Goal: Information Seeking & Learning: Learn about a topic

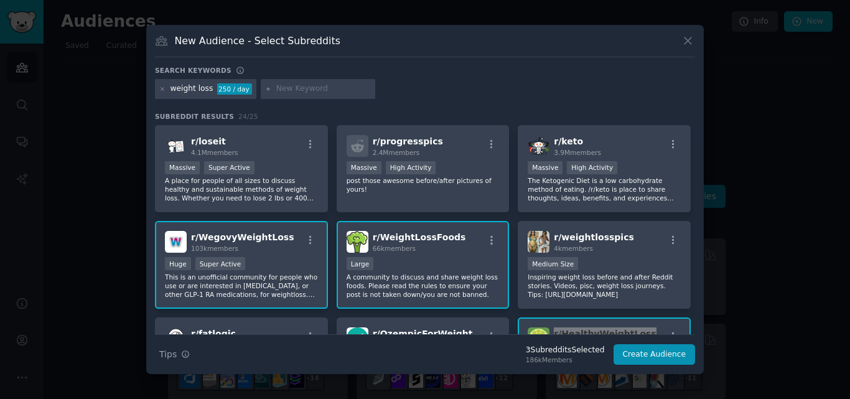
scroll to position [93, 0]
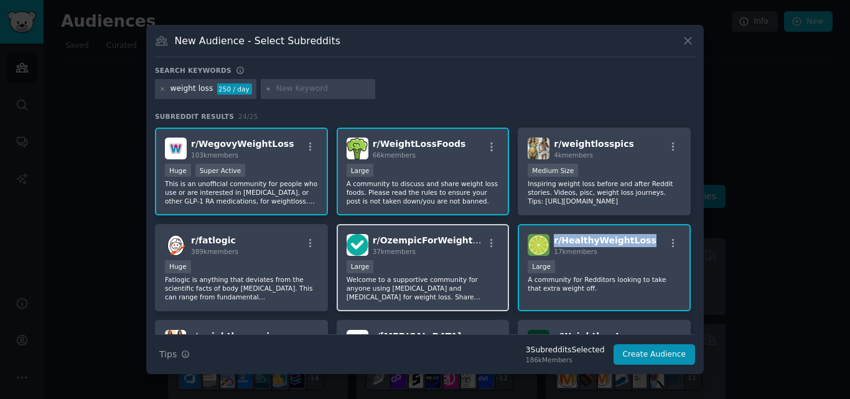
click at [477, 235] on div "r/ OzempicForWeightLoss 37k members" at bounding box center [423, 245] width 153 height 22
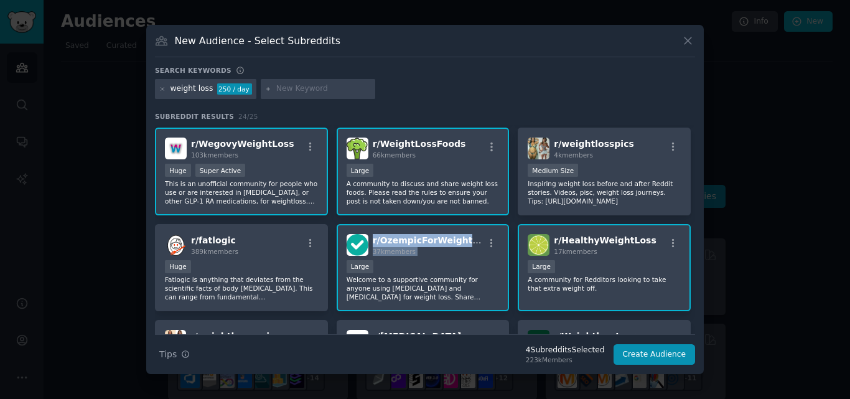
drag, startPoint x: 477, startPoint y: 235, endPoint x: 371, endPoint y: 233, distance: 105.2
click at [371, 234] on div "r/ OzempicForWeightLoss 37k members" at bounding box center [423, 245] width 153 height 22
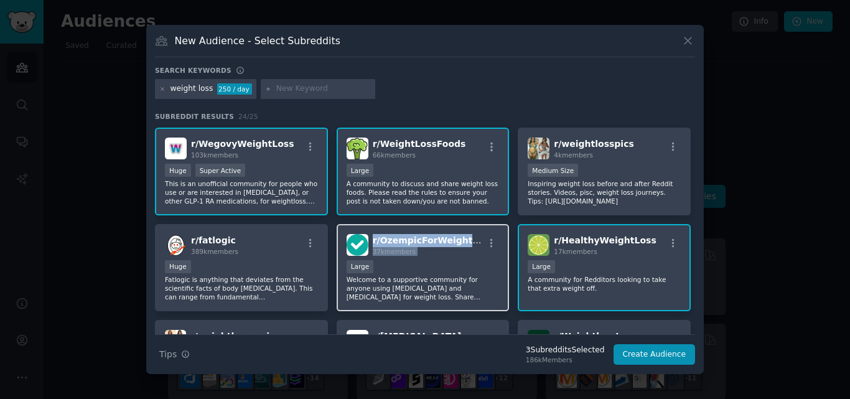
click at [472, 239] on div "r/ OzempicForWeightLoss 37k members" at bounding box center [423, 245] width 153 height 22
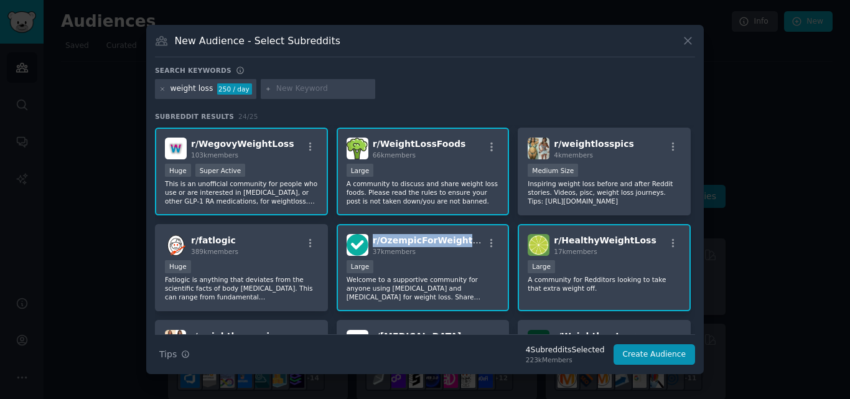
drag, startPoint x: 474, startPoint y: 239, endPoint x: 373, endPoint y: 239, distance: 101.4
click at [373, 239] on div "r/ OzempicForWeightLoss 37k members" at bounding box center [423, 245] width 153 height 22
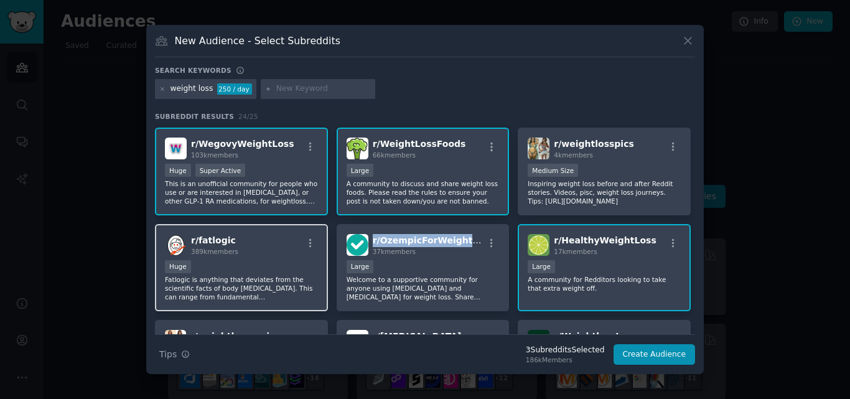
click at [249, 235] on div "r/ fatlogic 389k members" at bounding box center [241, 245] width 153 height 22
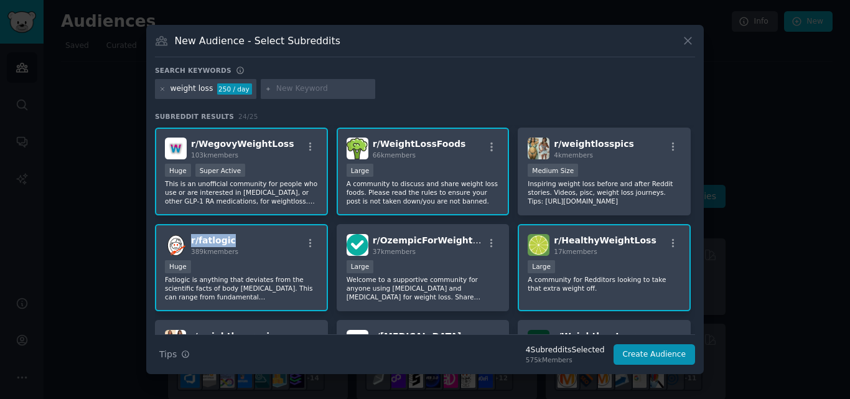
drag, startPoint x: 249, startPoint y: 235, endPoint x: 190, endPoint y: 238, distance: 59.2
click at [190, 238] on div "r/ fatlogic 389k members" at bounding box center [241, 245] width 153 height 22
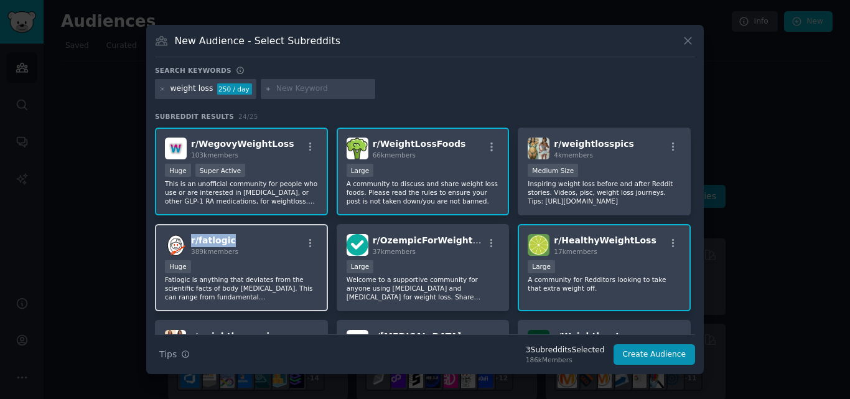
copy span "r/ fatlogic"
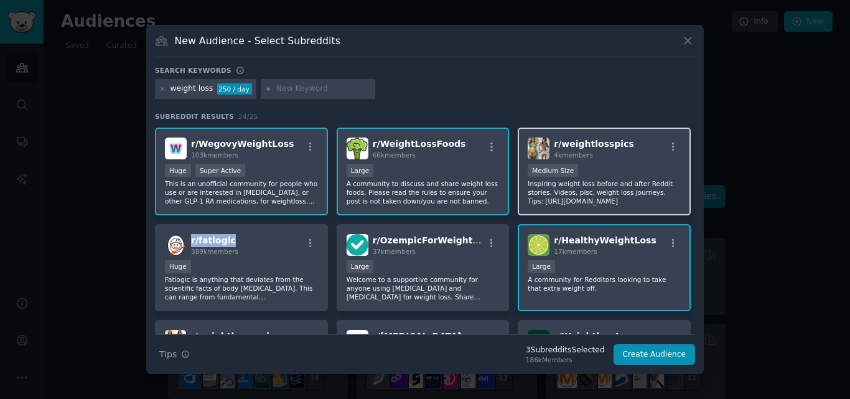
click at [622, 142] on div "r/ weightlosspics 4k members" at bounding box center [604, 148] width 153 height 22
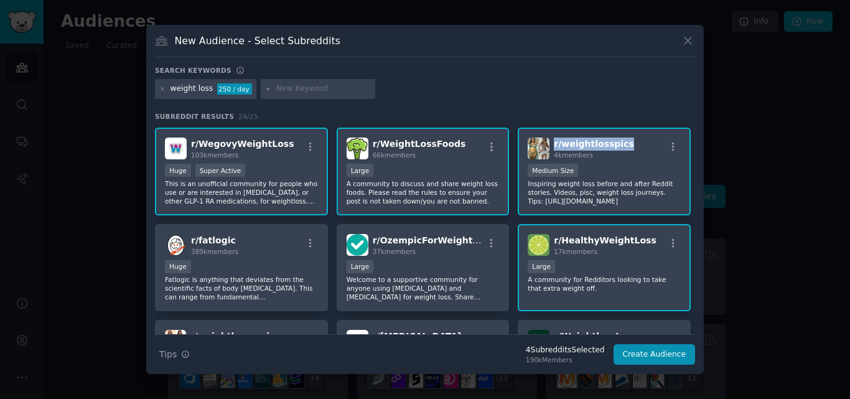
drag, startPoint x: 622, startPoint y: 142, endPoint x: 552, endPoint y: 143, distance: 69.1
click at [552, 143] on div "r/ weightlosspics 4k members" at bounding box center [604, 148] width 153 height 22
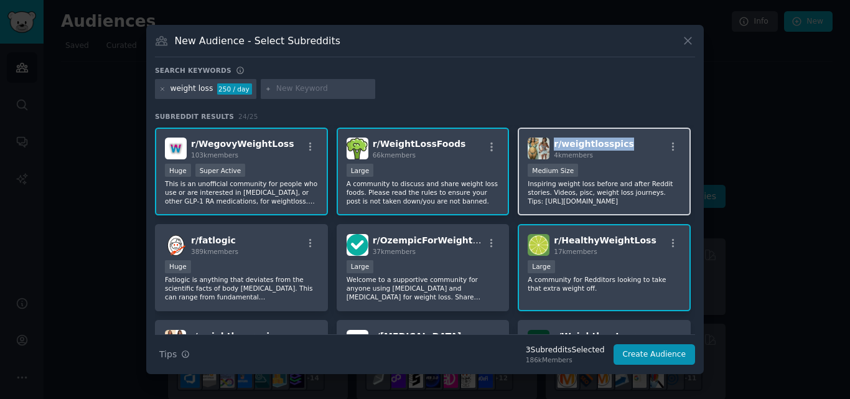
copy span "r/ weightlosspics"
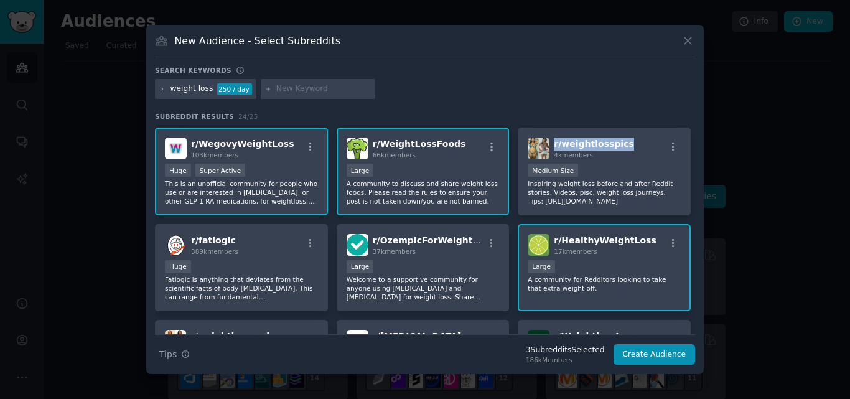
click at [455, 142] on div "r/ WeightLossFoods 66k members" at bounding box center [423, 148] width 153 height 22
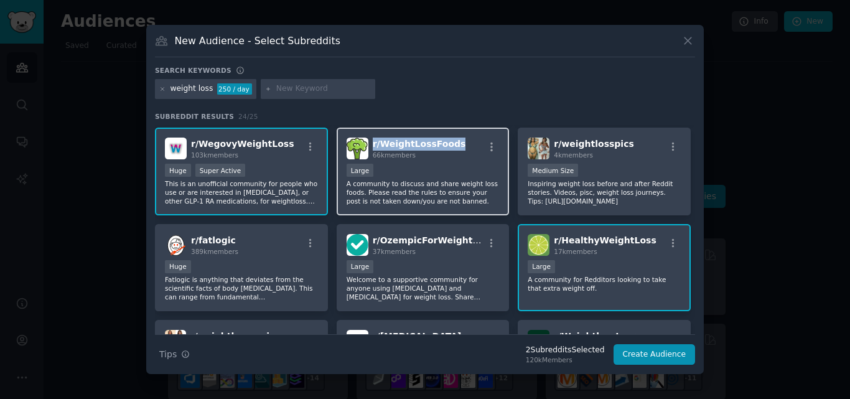
drag, startPoint x: 452, startPoint y: 140, endPoint x: 372, endPoint y: 145, distance: 80.4
click at [372, 145] on div "r/ WeightLossFoods 66k members" at bounding box center [423, 148] width 153 height 22
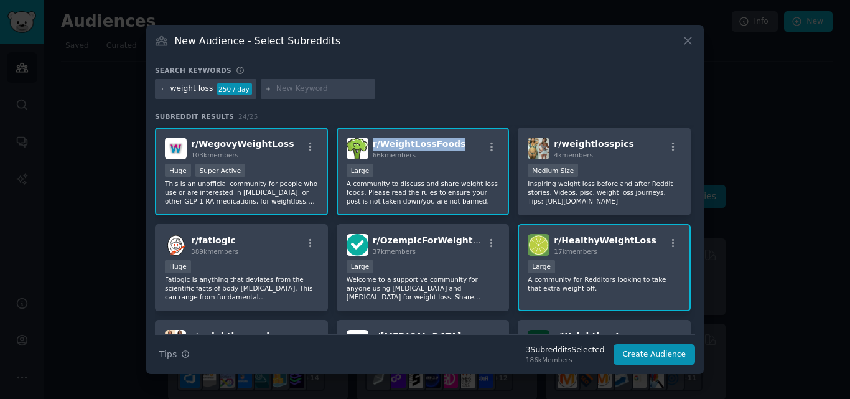
copy span "r/ WeightLossFoods"
